Goal: Task Accomplishment & Management: Use online tool/utility

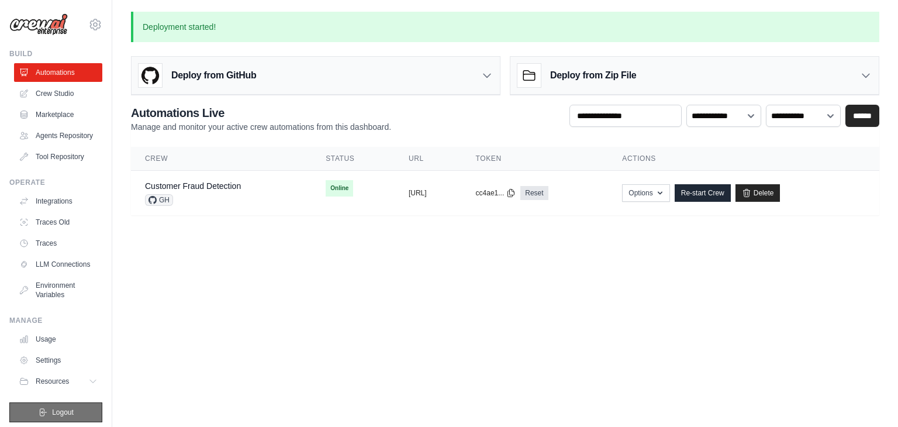
scroll to position [23, 0]
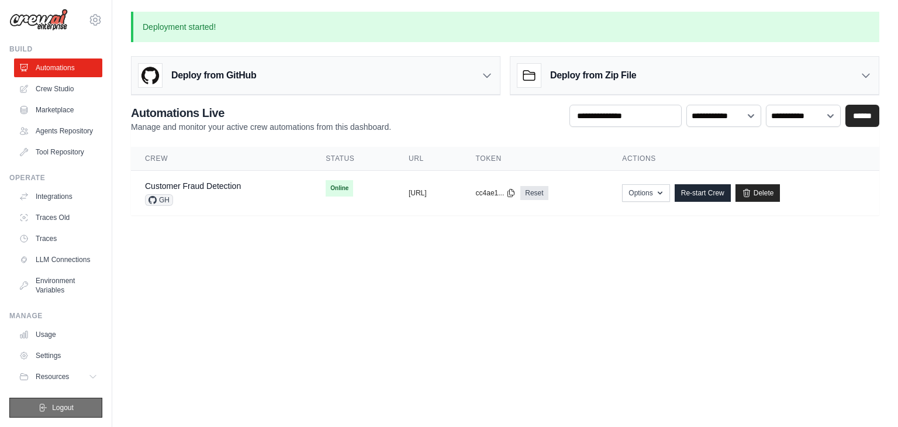
click at [73, 407] on button "Logout" at bounding box center [55, 407] width 93 height 20
